Goal: Transaction & Acquisition: Purchase product/service

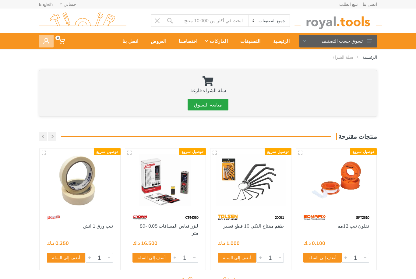
click at [44, 42] on use at bounding box center [46, 41] width 6 height 6
click at [228, 22] on input "Site search" at bounding box center [212, 20] width 72 height 13
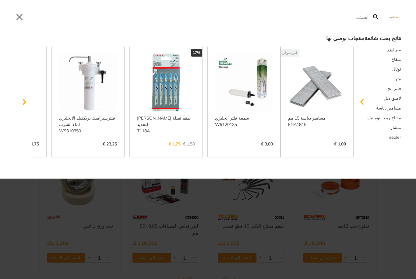
type input "PLASTIC SANDING BLOCK 210x105mm"
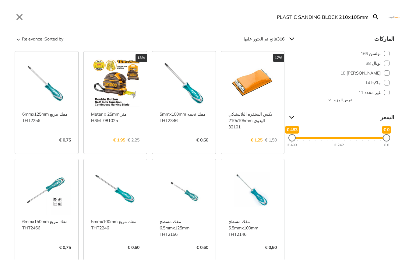
click at [271, 147] on link "عرض المزيد ->" at bounding box center [252, 147] width 49 height 0
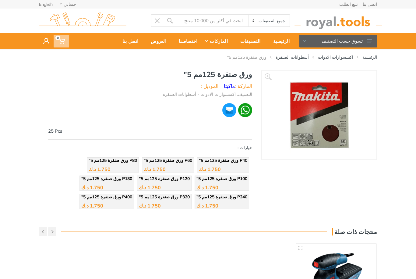
click at [60, 43] on icon at bounding box center [62, 41] width 6 height 6
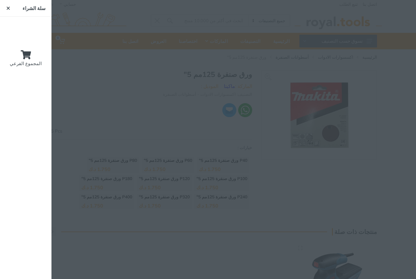
click at [370, 58] on div at bounding box center [208, 139] width 416 height 279
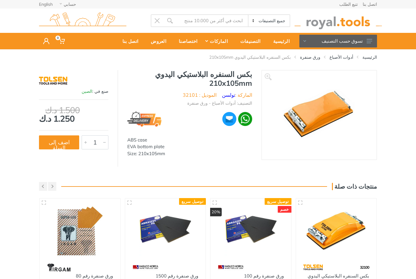
click at [52, 148] on button "اضف إلى السلة" at bounding box center [59, 143] width 40 height 14
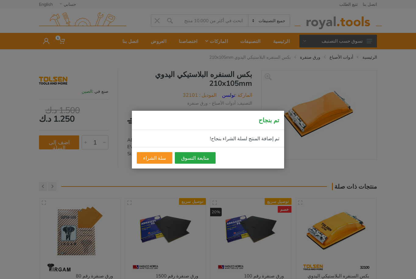
click at [193, 159] on button "متابعة التسوق" at bounding box center [195, 158] width 41 height 12
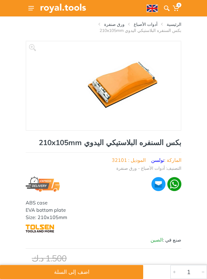
click at [168, 11] on icon at bounding box center [166, 8] width 6 height 6
click at [166, 11] on icon at bounding box center [166, 8] width 6 height 6
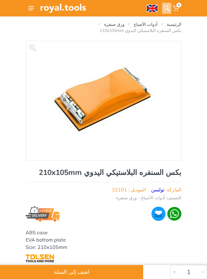
click at [165, 11] on icon at bounding box center [166, 8] width 6 height 6
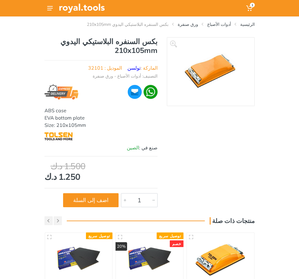
click at [252, 24] on link "الرئيسية" at bounding box center [247, 24] width 15 height 6
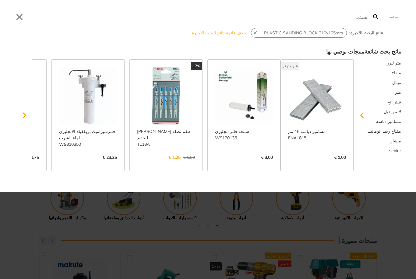
type input "5PCS MOUNTED STONES SET"
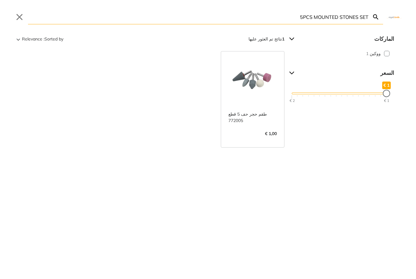
click at [261, 140] on link "عرض المزيد ->" at bounding box center [252, 140] width 49 height 0
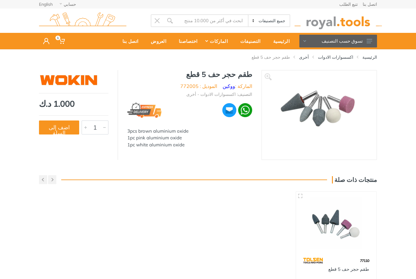
click at [64, 127] on button "اضف إلى السلة" at bounding box center [59, 128] width 40 height 14
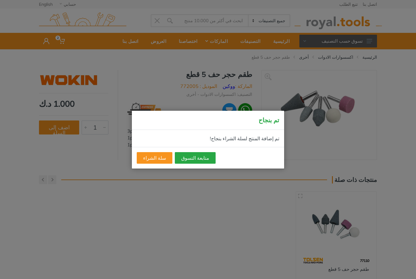
click at [183, 162] on button "متابعة التسوق" at bounding box center [195, 158] width 41 height 12
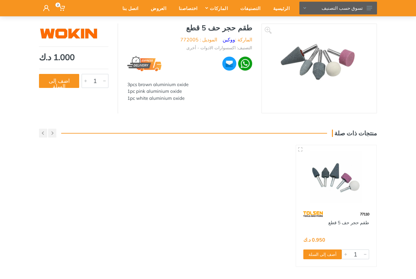
scroll to position [47, 0]
click at [315, 255] on button "أضف إلى السلة" at bounding box center [322, 255] width 38 height 10
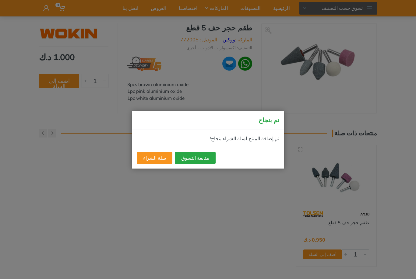
click at [189, 164] on button "متابعة التسوق" at bounding box center [195, 158] width 41 height 12
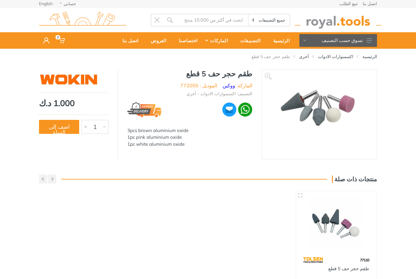
scroll to position [0, 0]
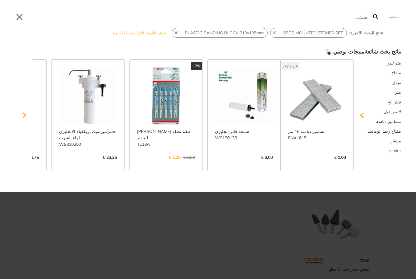
type input "Diamond wheel marble/granite 115 x 22.23mm"
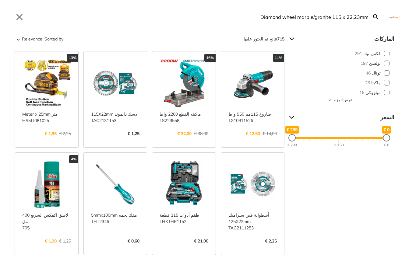
click at [376, 18] on icon "Search" at bounding box center [375, 16] width 5 height 5
click at [375, 19] on icon "Search" at bounding box center [375, 16] width 7 height 7
click at [361, 23] on input "Diamond wheel marble/granite 115 x 22.23mm" at bounding box center [198, 17] width 341 height 14
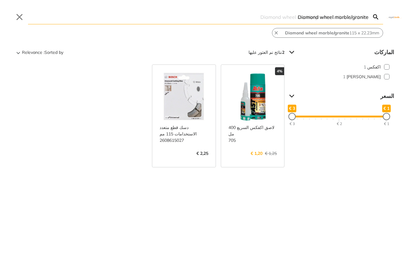
type input "Diamond wheel marble/granite"
click at [19, 13] on button "Close" at bounding box center [20, 17] width 10 height 10
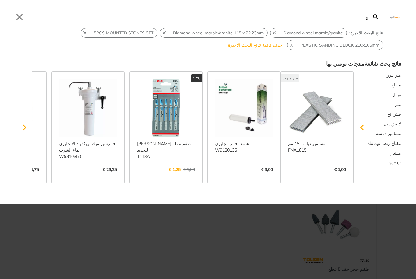
type input "جر"
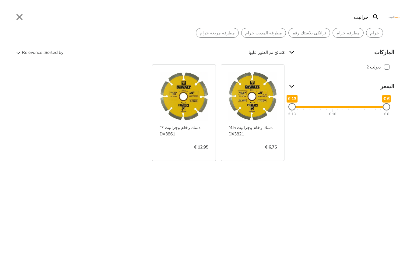
type input "جرانيت"
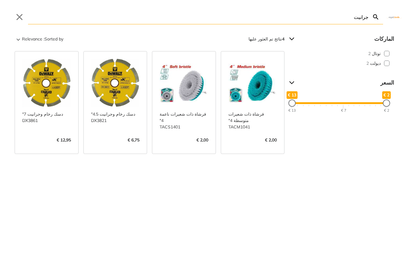
click at [133, 147] on link "عرض المزيد ->" at bounding box center [115, 147] width 49 height 0
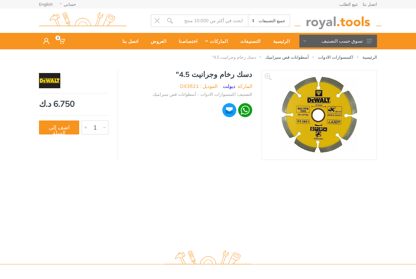
click at [64, 133] on button "اضف إلى السلة" at bounding box center [59, 128] width 40 height 14
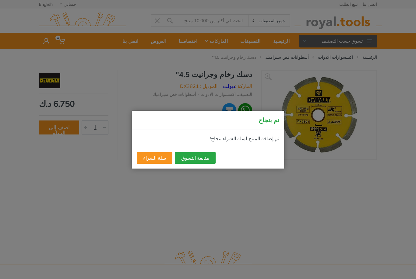
click at [189, 160] on button "متابعة التسوق" at bounding box center [195, 158] width 41 height 12
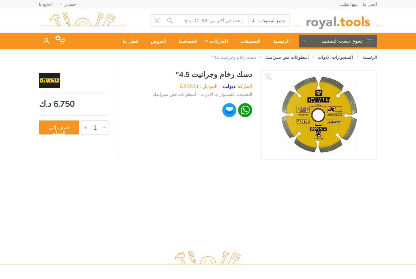
click at [214, 25] on input "Site search" at bounding box center [212, 20] width 72 height 13
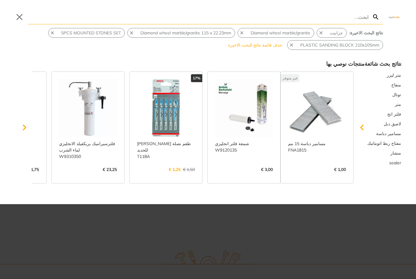
type input "ك"
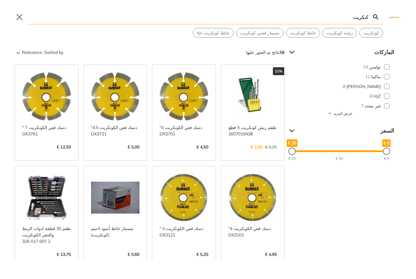
type input "كنكريت"
click at [123, 154] on link "عرض المزيد ->" at bounding box center [115, 154] width 49 height 0
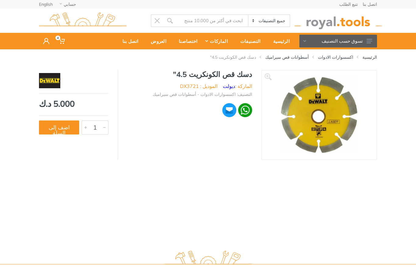
click at [64, 129] on button "اضف إلى السلة" at bounding box center [59, 128] width 40 height 14
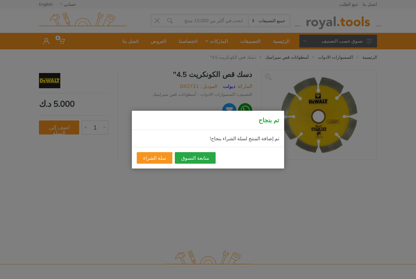
click at [200, 162] on button "متابعة التسوق" at bounding box center [195, 158] width 41 height 12
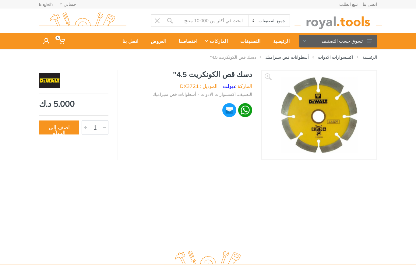
click at [225, 24] on input "Site search" at bounding box center [212, 20] width 72 height 13
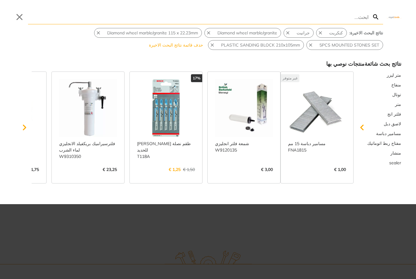
type input "4 PCS Step drill bit set"
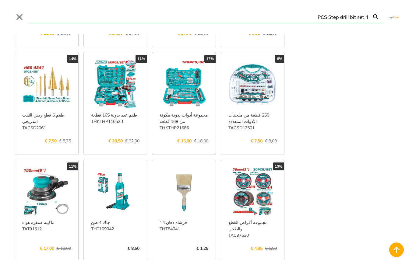
scroll to position [222, 0]
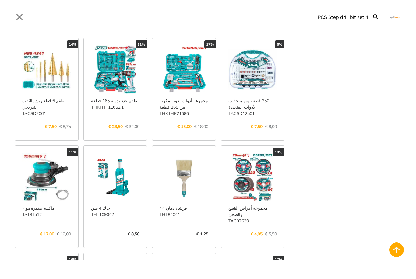
click at [41, 133] on link "عرض المزيد ->" at bounding box center [46, 133] width 49 height 0
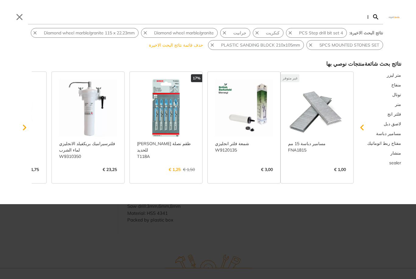
type input "ال"
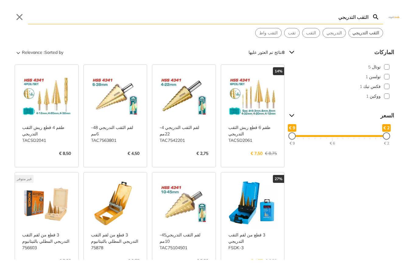
type input "الثقب التدريجي"
click at [48, 160] on link "عرض المزيد ->" at bounding box center [46, 160] width 49 height 0
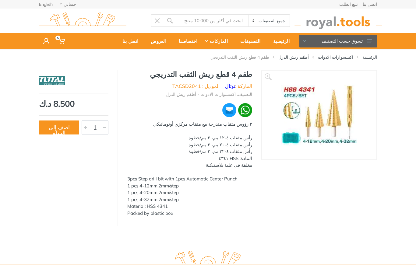
click at [44, 125] on button "اضف إلى السلة" at bounding box center [59, 128] width 40 height 14
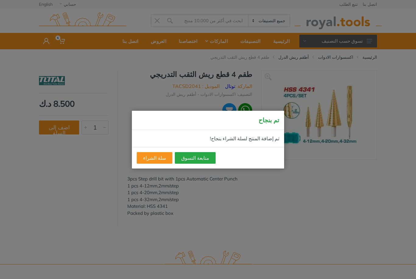
click at [194, 159] on button "متابعة التسوق" at bounding box center [195, 158] width 41 height 12
